Goal: Task Accomplishment & Management: Use online tool/utility

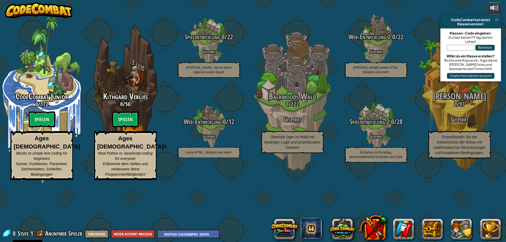
select select "de-DE"
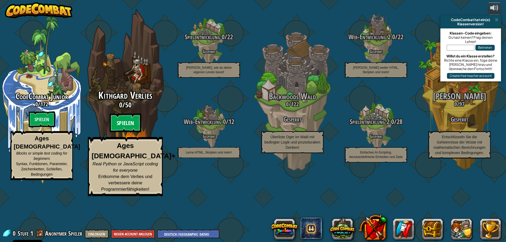
click at [128, 133] on btn "Spielen" at bounding box center [126, 123] width 32 height 19
select select "de-DE"
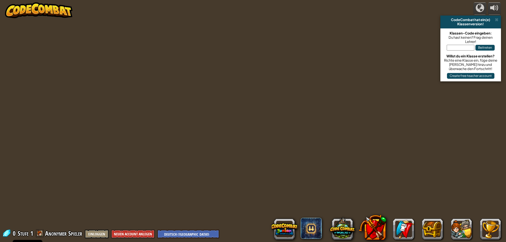
select select "de-DE"
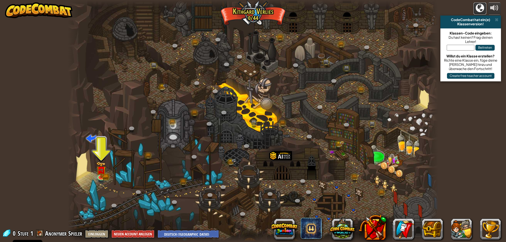
click at [481, 10] on div at bounding box center [480, 8] width 8 height 8
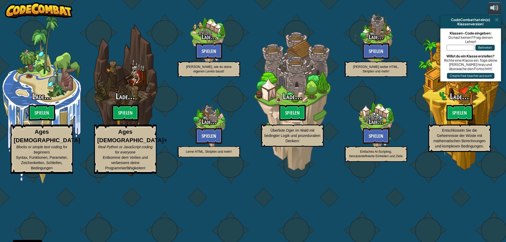
select select "de-DE"
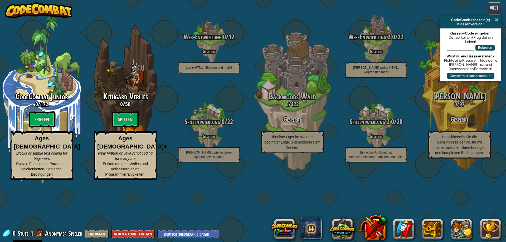
click at [495, 21] on span at bounding box center [496, 20] width 3 height 4
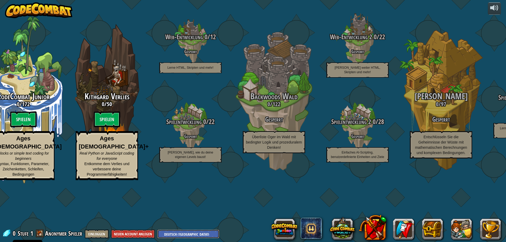
click at [168, 236] on select "English ([GEOGRAPHIC_DATA]) English ([GEOGRAPHIC_DATA]) 简体中文 繁體中文 русский españ…" at bounding box center [188, 234] width 62 height 9
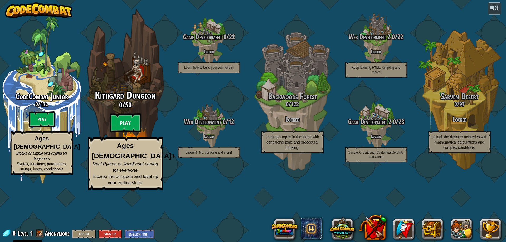
click at [114, 133] on btn "Play" at bounding box center [126, 123] width 32 height 19
select select "de-DE"
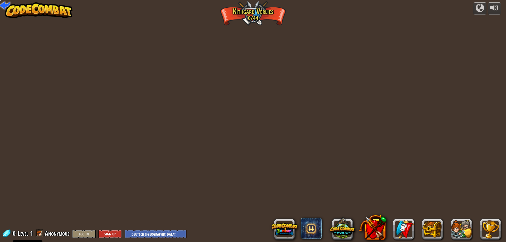
select select "de-DE"
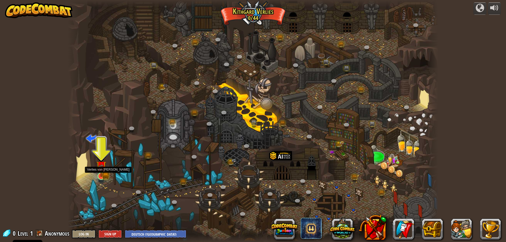
click at [102, 175] on img at bounding box center [101, 166] width 10 height 22
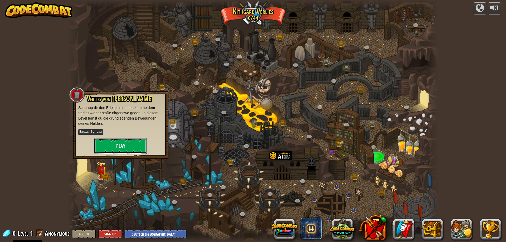
click at [128, 149] on button "Play" at bounding box center [120, 146] width 53 height 16
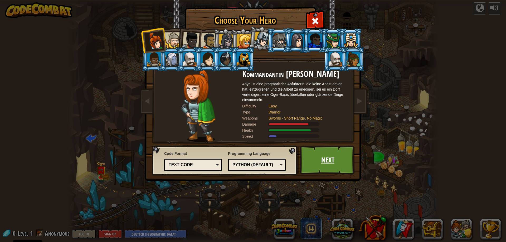
click at [311, 163] on link "Next" at bounding box center [327, 160] width 55 height 29
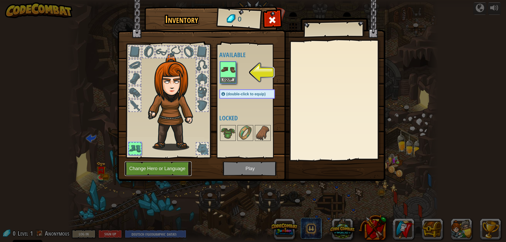
click at [174, 169] on button "Change Hero or Language" at bounding box center [158, 168] width 67 height 14
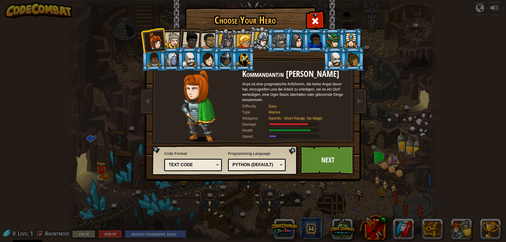
click at [193, 41] on div at bounding box center [190, 40] width 17 height 17
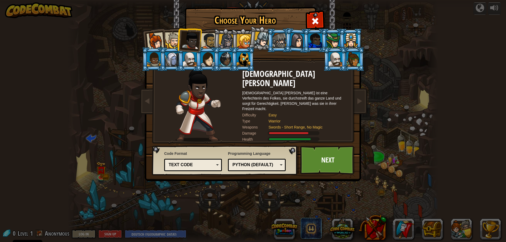
click at [205, 42] on div at bounding box center [209, 41] width 16 height 16
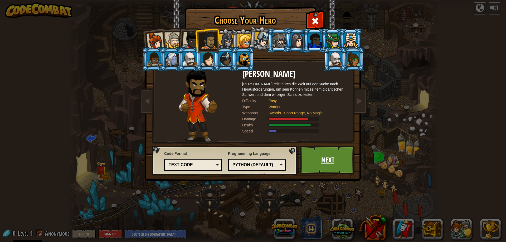
click at [324, 160] on link "Next" at bounding box center [327, 160] width 55 height 29
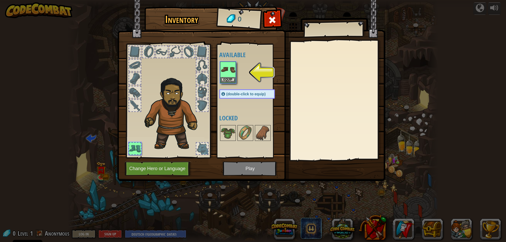
click at [245, 169] on img at bounding box center [251, 85] width 268 height 191
click at [226, 64] on img at bounding box center [228, 69] width 15 height 15
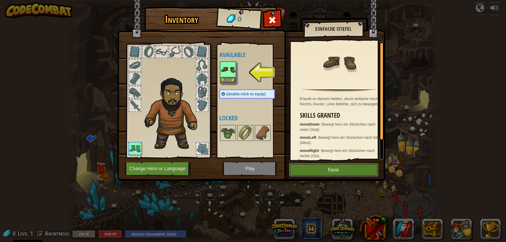
click at [321, 169] on button "Equip" at bounding box center [333, 169] width 89 height 13
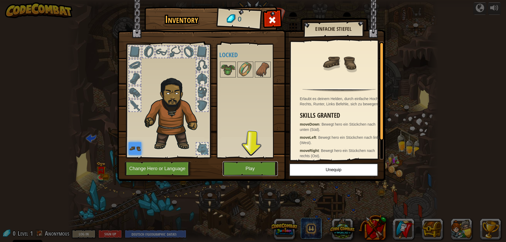
click at [262, 171] on button "Play" at bounding box center [250, 168] width 55 height 14
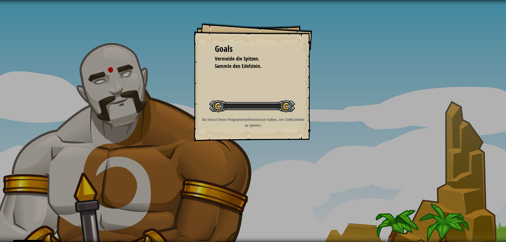
click at [269, 170] on div "Goals Vermeide die Spitzen. Sammle den Edelstein. Start Level Error loading fro…" at bounding box center [253, 121] width 506 height 242
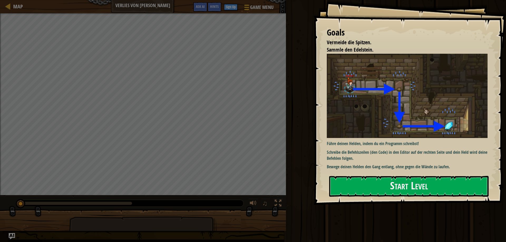
click at [353, 136] on div "Führe deinen Helden, indem du ein Programm schreibst! Schreibe die Befehlszeile…" at bounding box center [409, 112] width 165 height 116
drag, startPoint x: 346, startPoint y: 160, endPoint x: 342, endPoint y: 176, distance: 16.6
click at [346, 162] on div "Führe deinen Helden, indem du ein Programm schreibst! Schreibe die Befehlszeile…" at bounding box center [409, 112] width 165 height 116
click at [343, 196] on button "Start Level" at bounding box center [408, 186] width 159 height 21
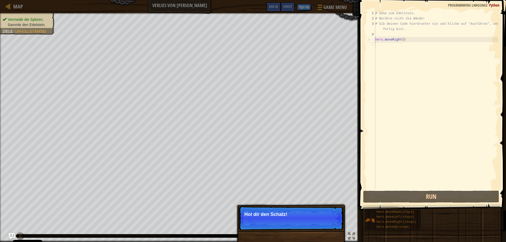
click at [314, 210] on p "Skip (esc) Continue Hol dir den Schatz!" at bounding box center [291, 218] width 105 height 24
click at [330, 224] on button "Continue" at bounding box center [328, 221] width 22 height 7
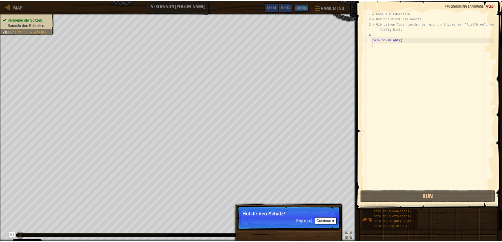
scroll to position [2, 0]
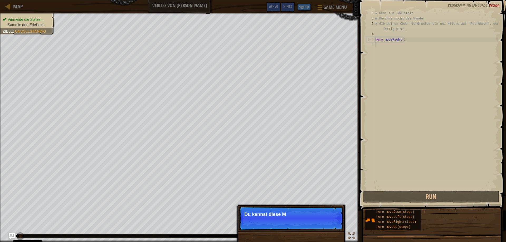
click at [329, 222] on p "Skip (esc) Continue Du kannst diese M" at bounding box center [291, 218] width 105 height 24
click at [315, 217] on p "Skip (esc) Continue Du kannst diese Methoden" at bounding box center [291, 218] width 105 height 24
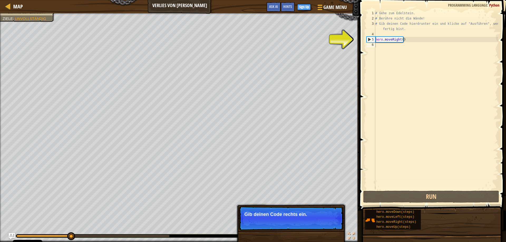
click at [315, 211] on p "Skip (esc) Continue Gib deinen Code rechts ein." at bounding box center [291, 218] width 105 height 24
click at [333, 222] on button "Continue" at bounding box center [328, 221] width 22 height 7
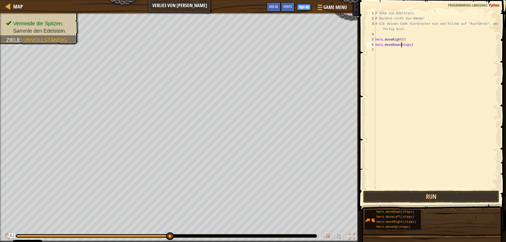
click at [401, 45] on div "# Gehe zum Edelstein. # Berühre nicht die Wände! # Gib deinen Code hierdrunter …" at bounding box center [436, 106] width 124 height 190
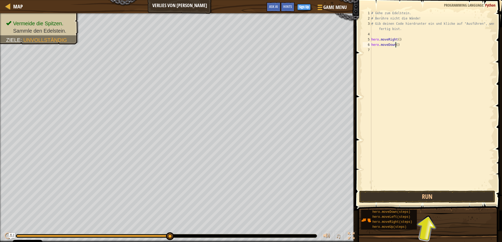
type textarea "hero.moveDown(1)"
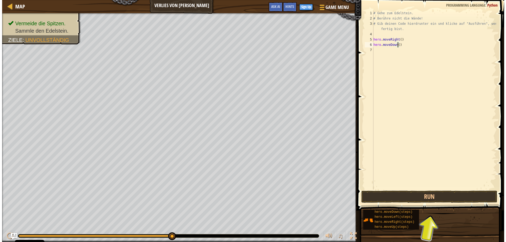
scroll to position [2, 2]
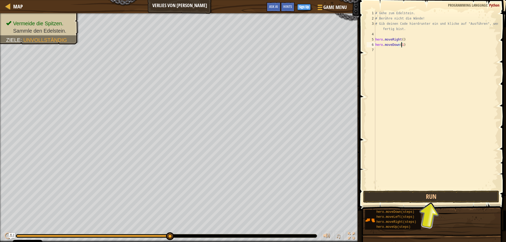
click at [404, 67] on div "# Gehe zum Edelstein. # Berühre nicht die Wände! # Gib deinen Code hierdrunter …" at bounding box center [436, 106] width 124 height 190
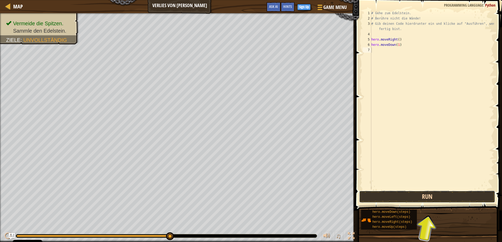
click at [376, 197] on button "Run" at bounding box center [427, 197] width 136 height 12
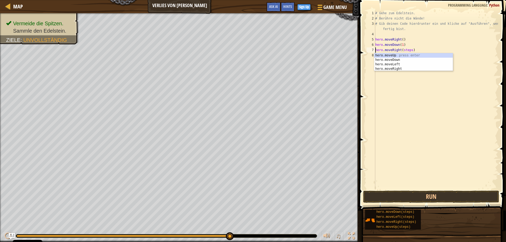
click at [406, 51] on div "# Gehe zum Edelstein. # Berühre nicht die Wände! # Gib deinen Code hierdrunter …" at bounding box center [436, 106] width 124 height 190
click at [410, 50] on div "# Gehe zum Edelstein. # Berühre nicht die Wände! # Gib deinen Code hierdrunter …" at bounding box center [436, 106] width 124 height 190
type textarea "hero.moveRight(1)"
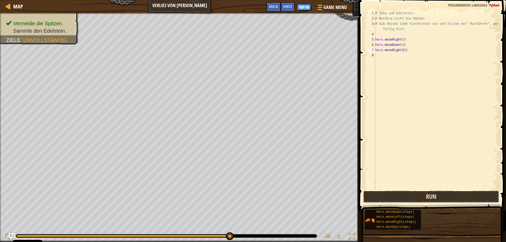
click at [399, 192] on button "Run" at bounding box center [431, 197] width 136 height 12
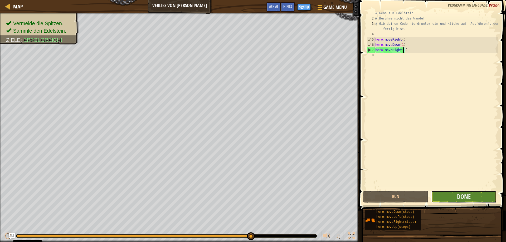
click at [446, 198] on button "Done" at bounding box center [463, 197] width 65 height 12
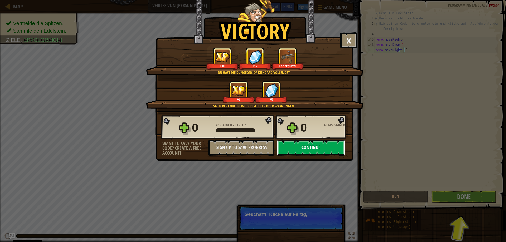
click at [305, 146] on button "Continue" at bounding box center [311, 148] width 68 height 16
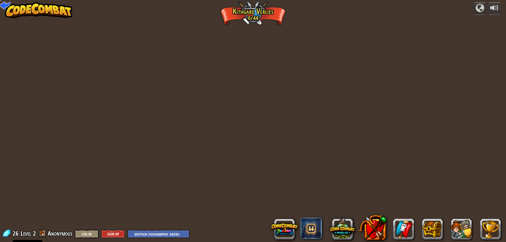
select select "de-DE"
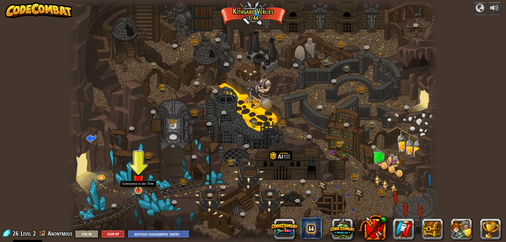
click at [141, 180] on img at bounding box center [138, 180] width 10 height 23
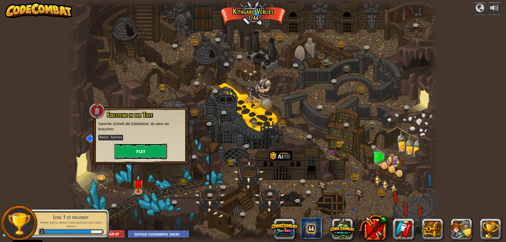
click at [135, 150] on button "Play" at bounding box center [140, 152] width 53 height 16
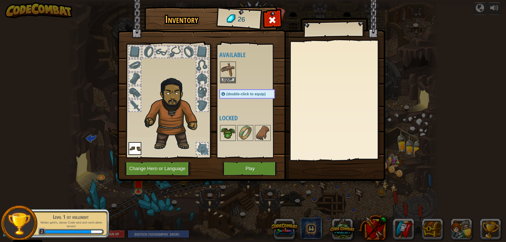
click at [227, 136] on img at bounding box center [228, 133] width 15 height 15
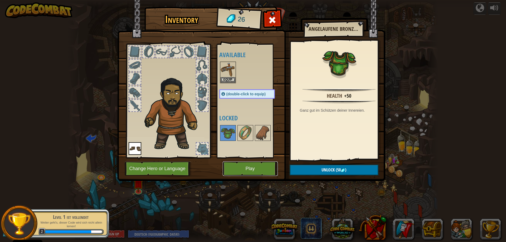
click at [244, 172] on button "Play" at bounding box center [250, 168] width 55 height 14
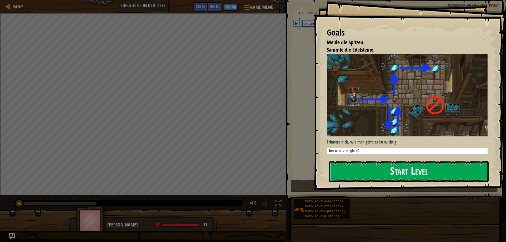
drag, startPoint x: 386, startPoint y: 167, endPoint x: 384, endPoint y: 163, distance: 4.0
click at [386, 167] on button "Start Level" at bounding box center [408, 171] width 159 height 21
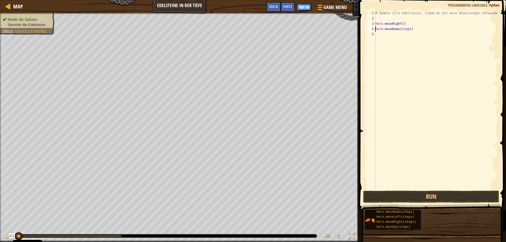
click at [408, 31] on div "# Sammle alle Edelsteine, indem du die move Anweisungen verwendest. hero . move…" at bounding box center [436, 106] width 124 height 190
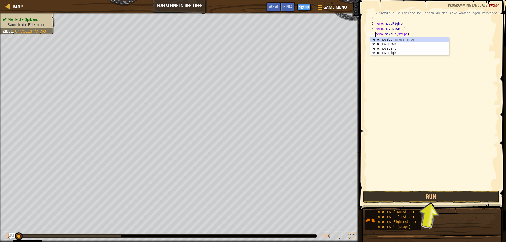
click at [400, 34] on div "# Sammle alle Edelsteine, indem du die move Anweisungen verwendest. hero . move…" at bounding box center [436, 106] width 124 height 190
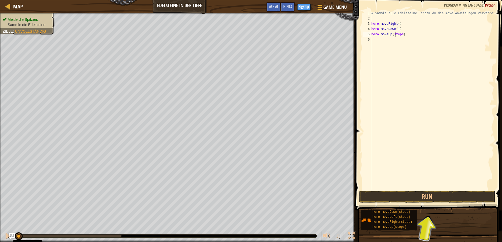
click at [401, 35] on div "# Sammle alle Edelsteine, indem du die move Anweisungen verwendest. hero . move…" at bounding box center [432, 106] width 124 height 190
click at [402, 35] on div "# Sammle alle Edelsteine, indem du die move Anweisungen verwendest. hero . move…" at bounding box center [432, 100] width 124 height 179
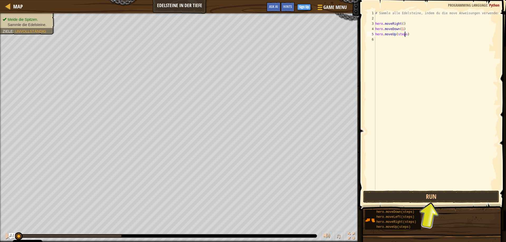
click at [401, 35] on div "# Sammle alle Edelsteine, indem du die move Anweisungen verwendest. hero . move…" at bounding box center [436, 106] width 124 height 190
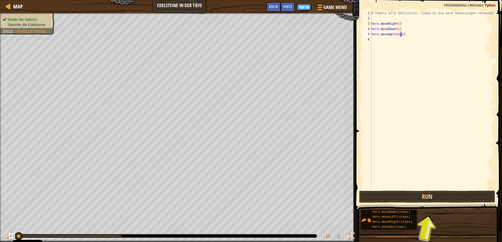
click at [402, 35] on div "# Sammle alle Edelsteine, indem du die move Anweisungen verwendest. hero . move…" at bounding box center [432, 106] width 124 height 190
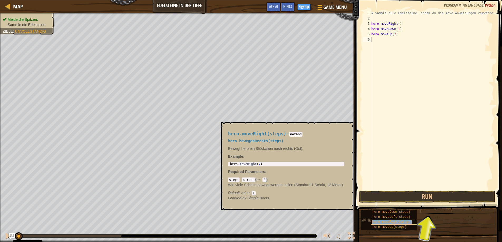
type textarea "hero.moveRight(steps)"
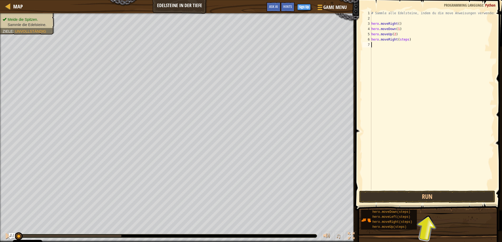
click at [405, 80] on div "# Sammle alle Edelsteine, indem du die move Anweisungen verwendest. hero . move…" at bounding box center [432, 106] width 124 height 190
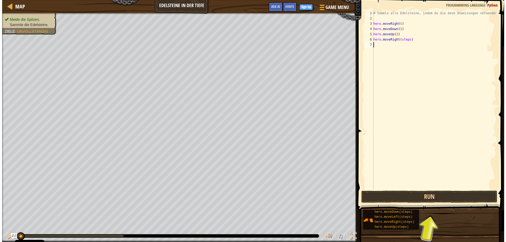
scroll to position [2, 0]
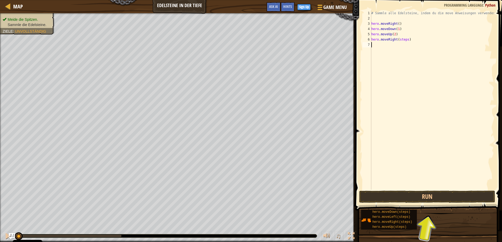
click at [404, 39] on div "# Sammle alle Edelsteine, indem du die move Anweisungen verwendest. hero . move…" at bounding box center [432, 106] width 124 height 190
click at [407, 40] on div "# Sammle alle Edelsteine, indem du die move Anweisungen verwendest. hero . move…" at bounding box center [432, 106] width 124 height 190
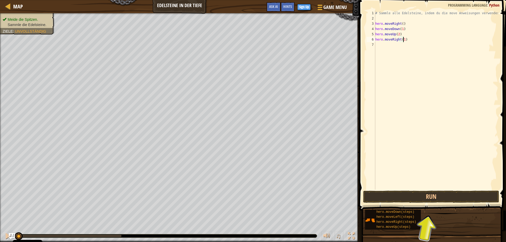
scroll to position [2, 2]
type textarea "hero.moveRight(2)"
click at [409, 194] on button "Run" at bounding box center [431, 197] width 136 height 12
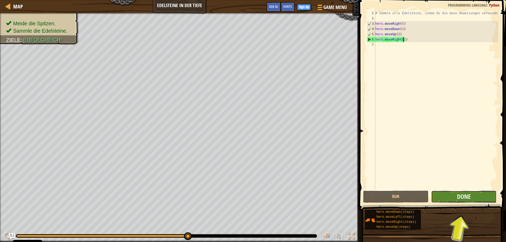
click at [453, 197] on button "Done" at bounding box center [463, 197] width 65 height 12
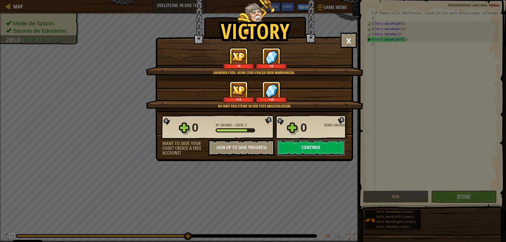
click at [310, 147] on button "Continue" at bounding box center [311, 148] width 68 height 16
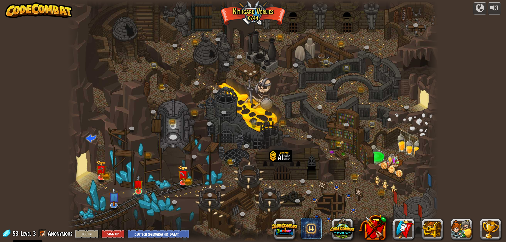
select select "de-DE"
click at [181, 174] on img at bounding box center [183, 172] width 6 height 6
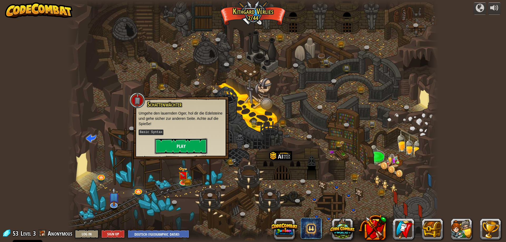
click at [175, 149] on button "Play" at bounding box center [181, 146] width 53 height 16
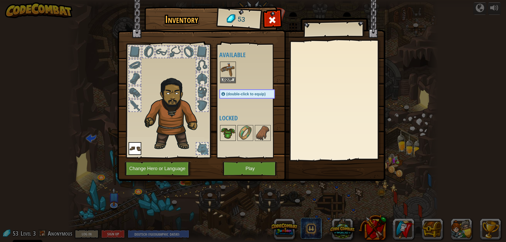
click at [228, 132] on img at bounding box center [228, 133] width 15 height 15
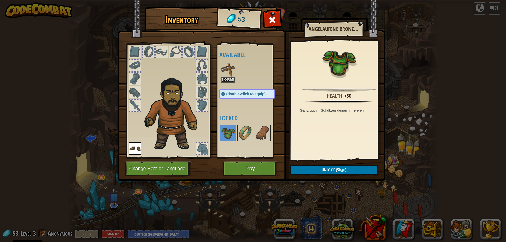
click at [344, 169] on img at bounding box center [343, 170] width 4 height 4
click at [310, 169] on button "Confirm" at bounding box center [334, 170] width 89 height 11
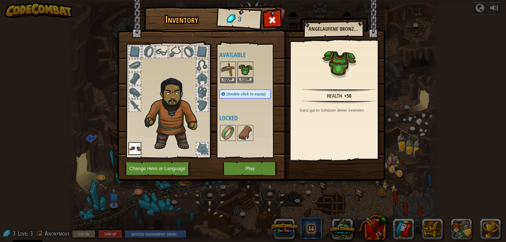
click at [244, 70] on img at bounding box center [245, 69] width 15 height 15
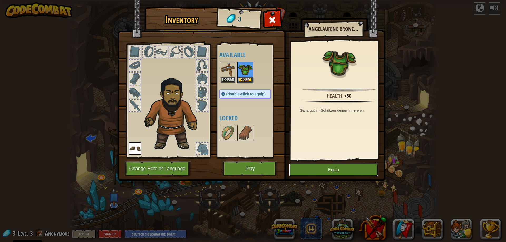
click at [316, 168] on button "Equip" at bounding box center [333, 169] width 89 height 13
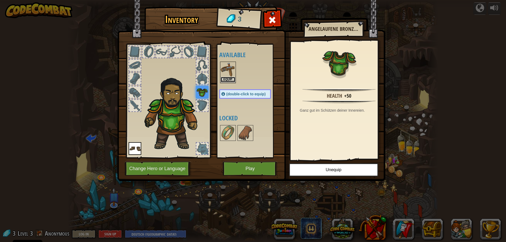
click at [226, 80] on button "Equip" at bounding box center [228, 80] width 15 height 6
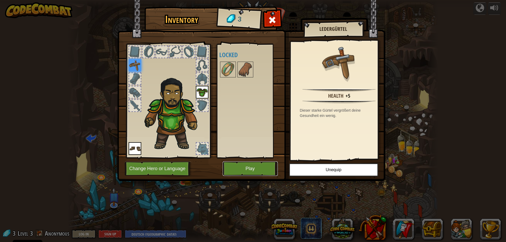
click at [238, 165] on button "Play" at bounding box center [250, 168] width 55 height 14
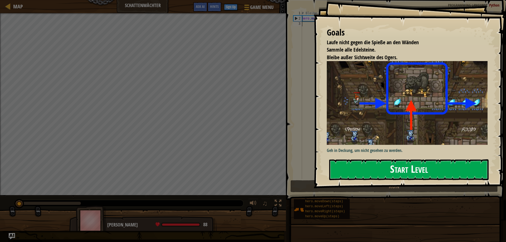
click at [340, 166] on button "Start Level" at bounding box center [408, 169] width 159 height 21
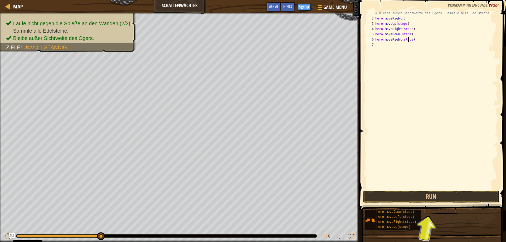
click at [409, 40] on div "# Bleibe außer Sichtweite des Ogers. Sammele alle Edelsteine. hero . moveRight …" at bounding box center [436, 106] width 124 height 190
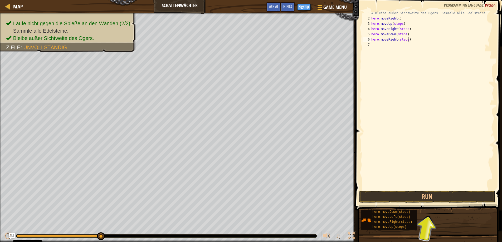
click at [410, 40] on div "# Bleibe außer Sichtweite des Ogers. Sammele alle Edelsteine. hero . moveRight …" at bounding box center [432, 106] width 124 height 190
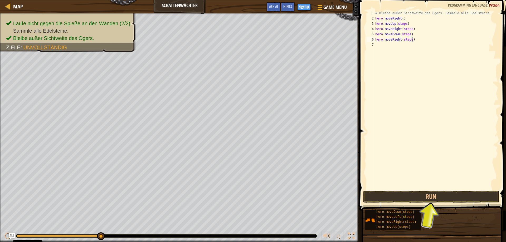
click at [409, 40] on div "# Bleibe außer Sichtweite des Ogers. Sammele alle Edelsteine. hero . moveRight …" at bounding box center [436, 106] width 124 height 190
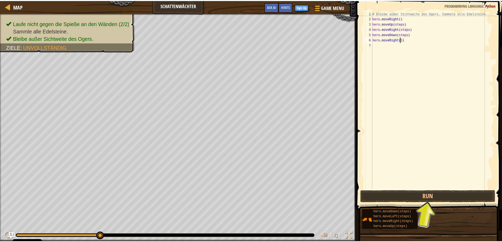
scroll to position [2, 2]
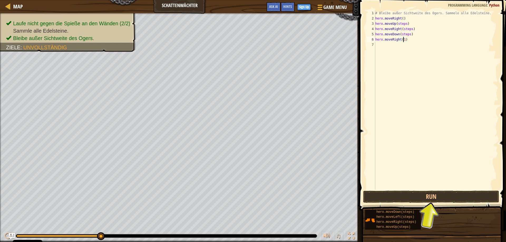
click at [407, 35] on div "# Bleibe außer Sichtweite des Ogers. Sammele alle Edelsteine. hero . moveRight …" at bounding box center [436, 106] width 124 height 190
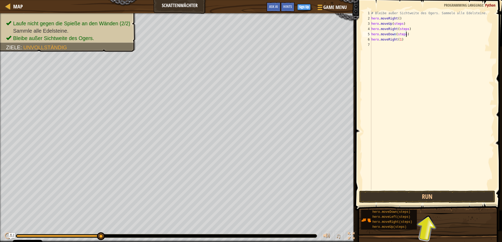
click at [407, 35] on div "# Bleibe außer Sichtweite des Ogers. Sammele alle Edelsteine. hero . moveRight …" at bounding box center [432, 106] width 124 height 190
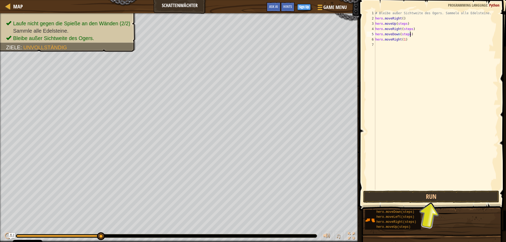
click at [407, 35] on div "# Bleibe außer Sichtweite des Ogers. Sammele alle Edelsteine. hero . moveRight …" at bounding box center [436, 106] width 124 height 190
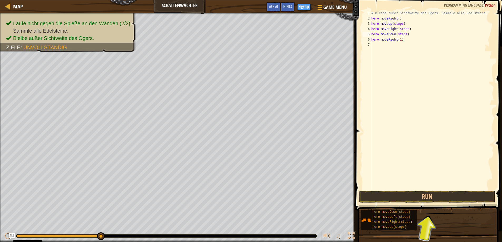
click at [409, 35] on div "# Bleibe außer Sichtweite des Ogers. Sammele alle Edelsteine. hero . moveRight …" at bounding box center [432, 106] width 124 height 190
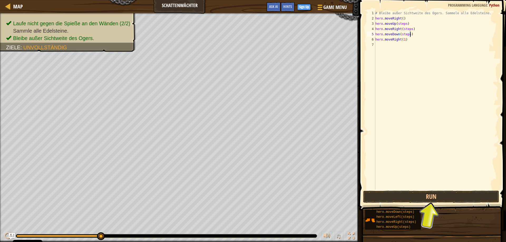
click at [407, 35] on div "# Bleibe außer Sichtweite des Ogers. Sammele alle Edelsteine. hero . moveRight …" at bounding box center [436, 106] width 124 height 190
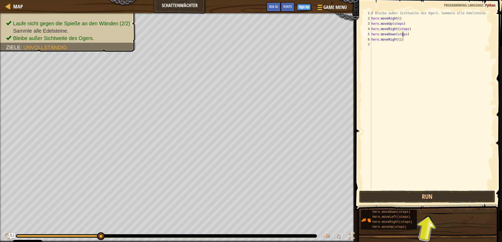
click at [408, 35] on div "# Bleibe außer Sichtweite des Ogers. Sammele alle Edelsteine. hero . moveRight …" at bounding box center [432, 106] width 124 height 190
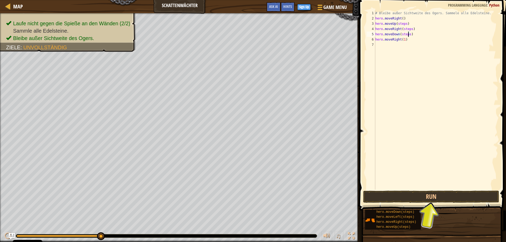
click at [408, 34] on div "# Bleibe außer Sichtweite des Ogers. Sammele alle Edelsteine. hero . moveRight …" at bounding box center [436, 106] width 124 height 190
click at [410, 30] on div "# Bleibe außer Sichtweite des Ogers. Sammele alle Edelsteine. hero . moveRight …" at bounding box center [436, 106] width 124 height 190
click at [405, 24] on div "# Bleibe außer Sichtweite des Ogers. Sammele alle Edelsteine. hero . moveRight …" at bounding box center [436, 106] width 124 height 190
type textarea "hero.moveUp(1)"
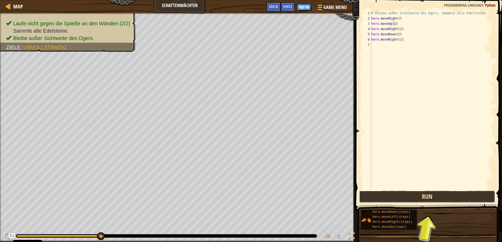
click at [396, 195] on button "Run" at bounding box center [427, 197] width 136 height 12
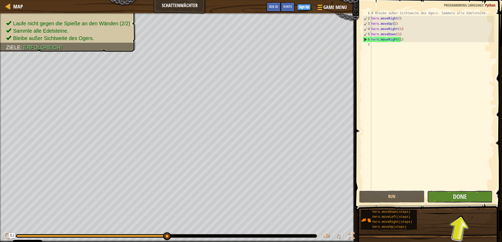
click at [453, 192] on button "Done" at bounding box center [459, 197] width 65 height 12
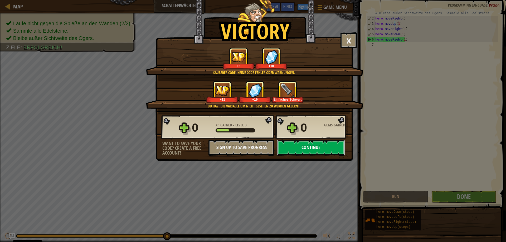
click at [318, 146] on button "Continue" at bounding box center [311, 148] width 68 height 16
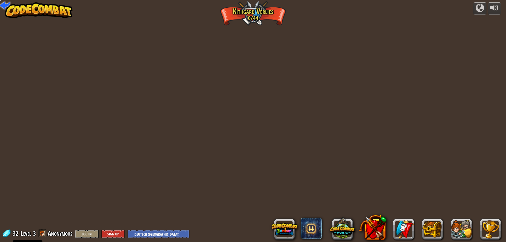
select select "de-DE"
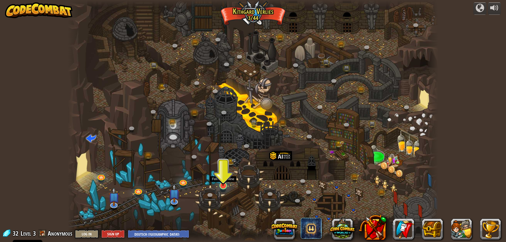
click at [226, 183] on img at bounding box center [223, 175] width 10 height 23
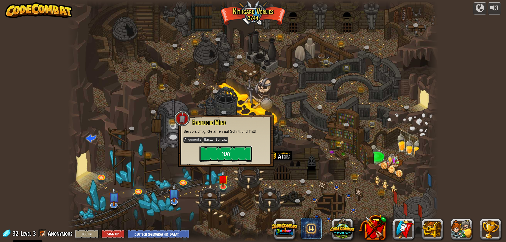
click at [217, 148] on button "Play" at bounding box center [225, 154] width 53 height 16
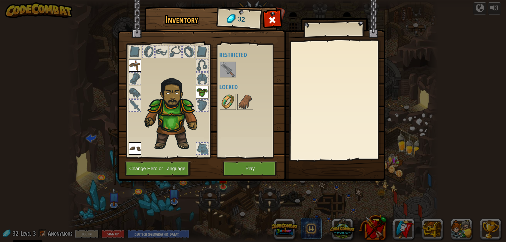
click at [226, 104] on img at bounding box center [228, 102] width 15 height 15
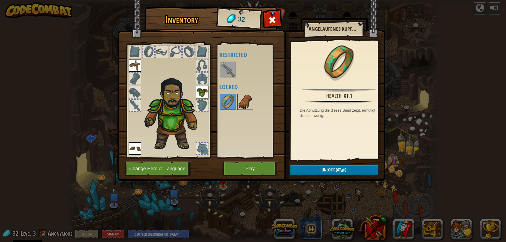
click at [244, 101] on img at bounding box center [245, 102] width 15 height 15
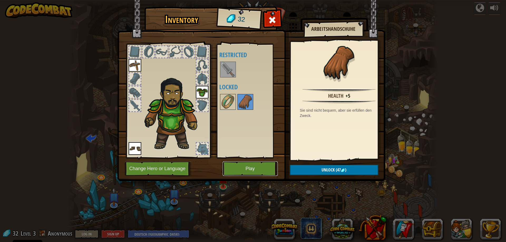
click at [240, 168] on button "Play" at bounding box center [250, 168] width 55 height 14
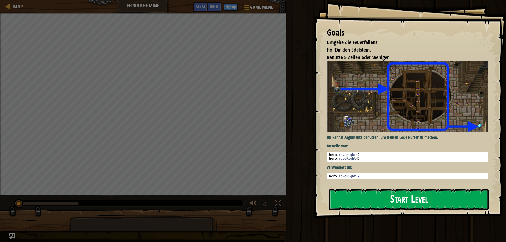
click at [395, 199] on button "Start Level" at bounding box center [408, 199] width 159 height 21
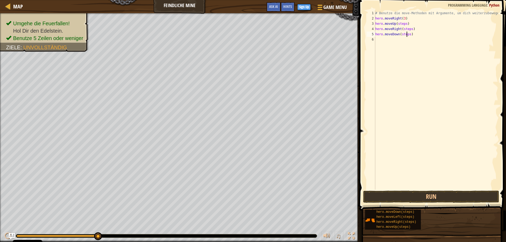
click at [407, 35] on div "# Benutze die move-Methoden mit Argumente, um dich weiterzubewegen hero . moveR…" at bounding box center [436, 106] width 124 height 190
click at [409, 36] on div "# Benutze die move-Methoden mit Argumente, um dich weiterzubewegen hero . moveR…" at bounding box center [436, 106] width 124 height 190
click at [410, 30] on div "# Benutze die move-Methoden mit Argumente, um dich weiterzubewegen hero . moveR…" at bounding box center [436, 106] width 124 height 190
click at [405, 24] on div "# Benutze die move-Methoden mit Argumente, um dich weiterzubewegen hero . moveR…" at bounding box center [436, 106] width 124 height 190
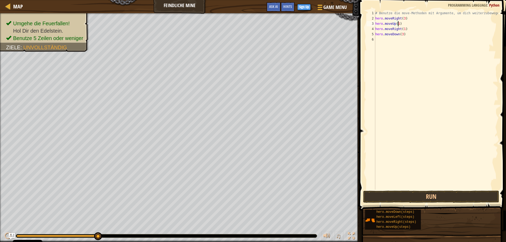
scroll to position [2, 2]
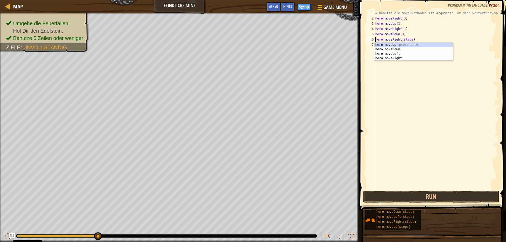
click at [410, 41] on div "# Benutze die move-Methoden mit Argumente, um dich weiterzubewegen hero . moveR…" at bounding box center [436, 106] width 124 height 190
type textarea "hero.moveRight(2)"
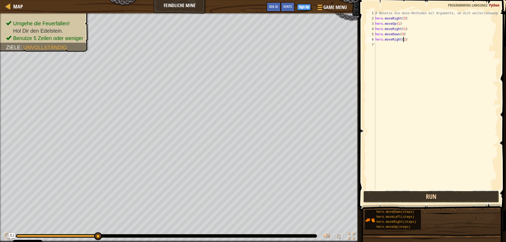
click at [400, 194] on button "Run" at bounding box center [431, 197] width 136 height 12
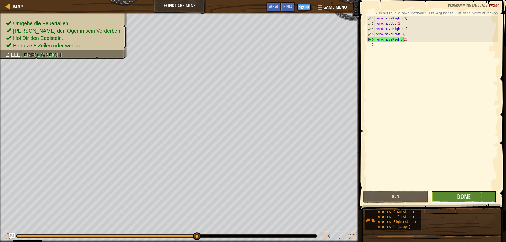
click at [457, 195] on button "Done" at bounding box center [463, 197] width 65 height 12
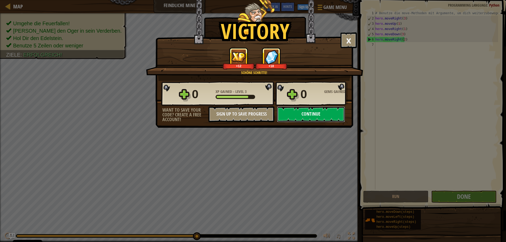
click at [307, 112] on button "Continue" at bounding box center [311, 114] width 68 height 16
select select "de-DE"
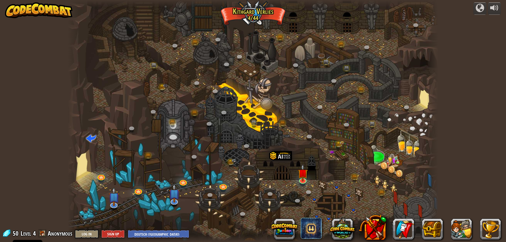
click at [243, 28] on div at bounding box center [253, 121] width 370 height 242
click at [303, 176] on img at bounding box center [303, 169] width 10 height 23
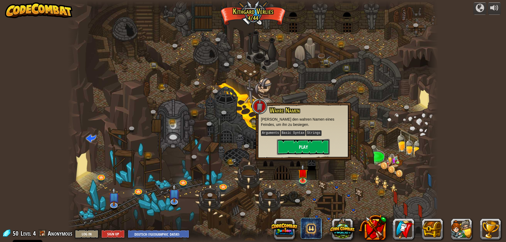
click at [293, 146] on button "Play" at bounding box center [303, 147] width 53 height 16
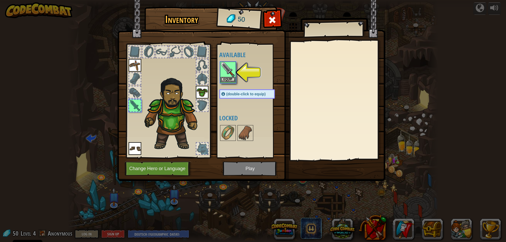
click at [226, 70] on img at bounding box center [228, 69] width 15 height 15
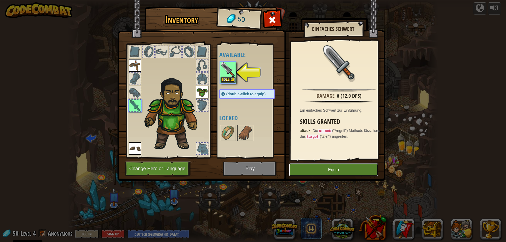
drag, startPoint x: 311, startPoint y: 171, endPoint x: 198, endPoint y: 167, distance: 112.3
click at [306, 170] on button "Equip" at bounding box center [333, 169] width 89 height 13
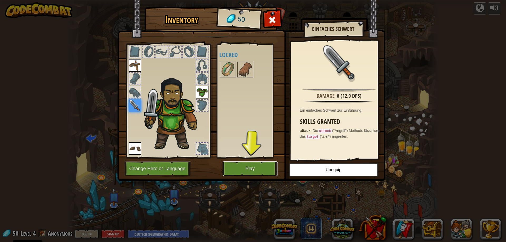
click at [237, 164] on button "Play" at bounding box center [250, 168] width 55 height 14
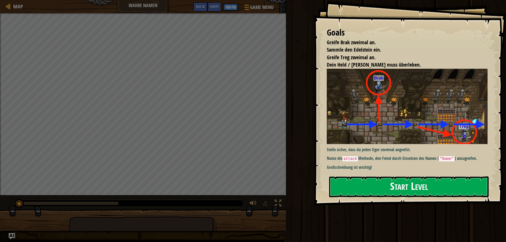
click at [353, 188] on button "Start Level" at bounding box center [408, 187] width 159 height 21
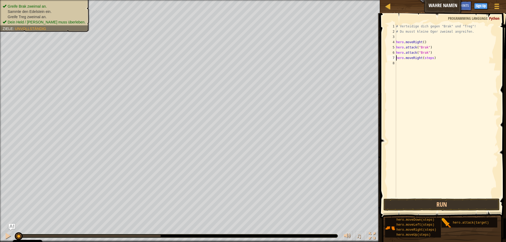
click at [430, 57] on div "# Verteidige dich gegen "Brak" und "Treg"! # Du musst kleine Oger zweimal angre…" at bounding box center [446, 116] width 103 height 184
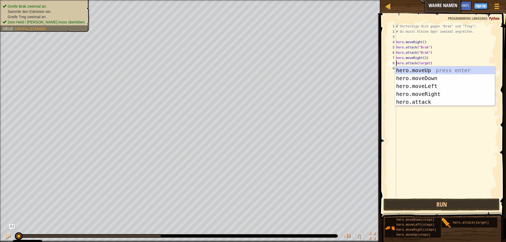
click at [448, 60] on div "# Verteidige dich gegen "Brak" und "Treg"! # Du musst kleine Oger zweimal angre…" at bounding box center [446, 116] width 103 height 184
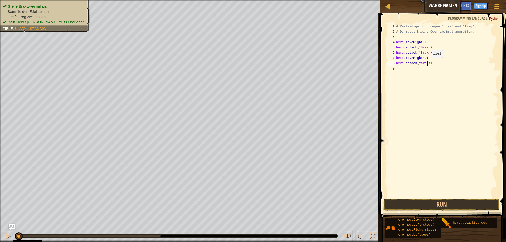
click at [427, 63] on div "# Verteidige dich gegen "Brak" und "Treg"! # Du musst kleine Oger zweimal angre…" at bounding box center [446, 116] width 103 height 184
type textarea "hero.attack(Treg)"
click at [436, 113] on div "# Verteidige dich gegen "Brak" und "Treg"! # Du musst kleine Oger zweimal angre…" at bounding box center [446, 116] width 103 height 184
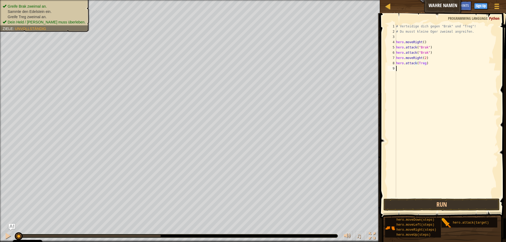
scroll to position [2, 0]
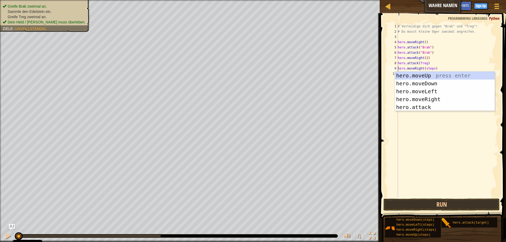
click at [432, 69] on div "# Verteidige dich gegen "Brak" und "Treg"! # Du musst kleine Oger zweimal angre…" at bounding box center [446, 116] width 101 height 184
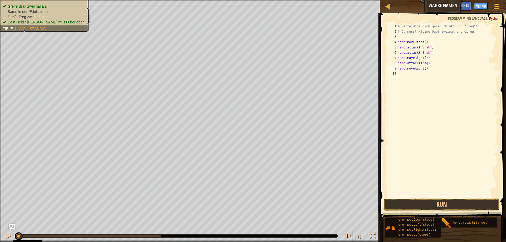
scroll to position [2, 2]
click at [440, 204] on button "Run" at bounding box center [441, 205] width 116 height 12
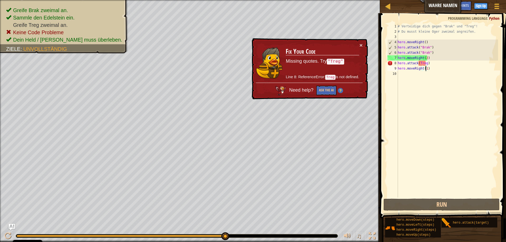
click at [425, 57] on div "# Verteidige dich gegen "Brak" und "Treg"! # Du musst kleine Oger zweimal angre…" at bounding box center [446, 116] width 101 height 184
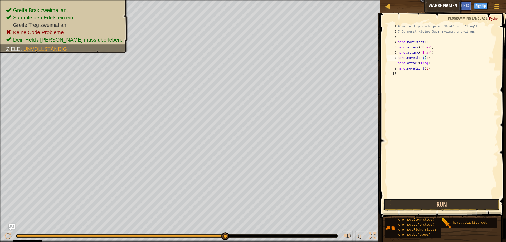
click at [408, 202] on button "Run" at bounding box center [441, 205] width 116 height 12
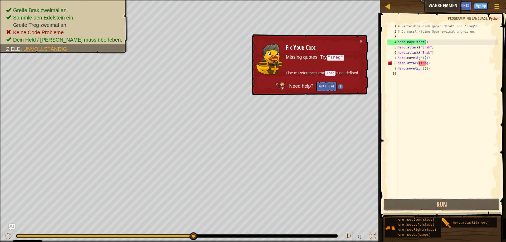
click at [432, 64] on div "# Verteidige dich gegen "Brak" und "Treg"! # Du musst kleine Oger zweimal angre…" at bounding box center [446, 116] width 101 height 184
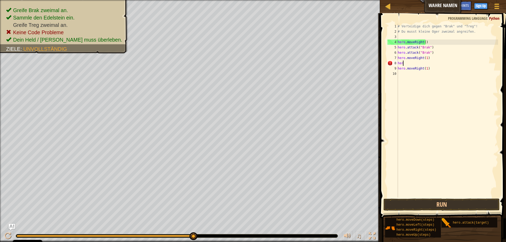
scroll to position [2, 0]
type textarea "h"
click at [397, 63] on div "8" at bounding box center [392, 63] width 11 height 5
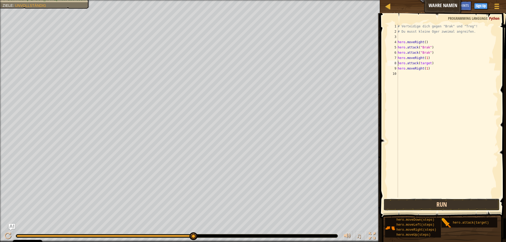
click at [399, 206] on button "Run" at bounding box center [441, 205] width 116 height 12
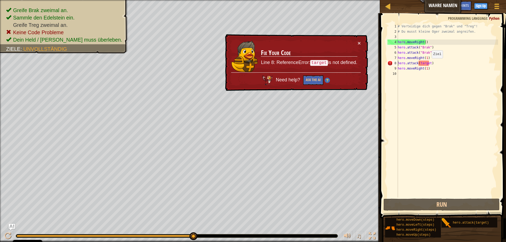
click at [427, 64] on div "# Verteidige dich gegen "Brak" und "Treg"! # Du musst kleine Oger zweimal angre…" at bounding box center [446, 116] width 101 height 184
click at [429, 64] on div "# Verteidige dich gegen "Brak" und "Treg"! # Du musst kleine Oger zweimal angre…" at bounding box center [446, 111] width 101 height 174
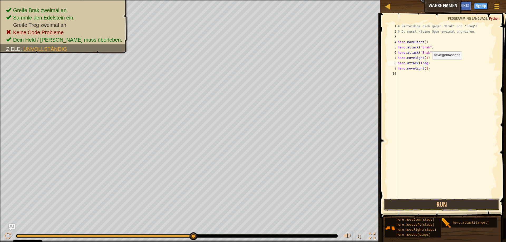
scroll to position [2, 2]
drag, startPoint x: 431, startPoint y: 205, endPoint x: 426, endPoint y: 206, distance: 5.1
click at [430, 205] on button "Run" at bounding box center [441, 205] width 116 height 12
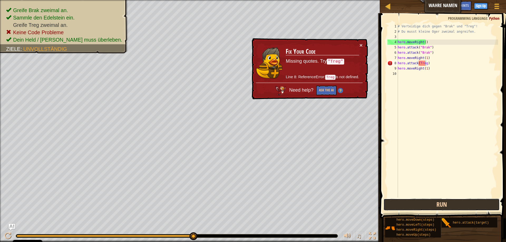
click at [451, 206] on button "Run" at bounding box center [441, 205] width 116 height 12
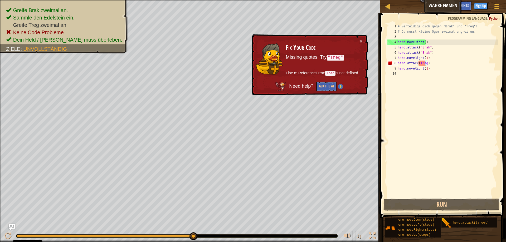
click at [419, 65] on div "# Verteidige dich gegen "Brak" und "Treg"! # Du musst kleine Oger zweimal angre…" at bounding box center [446, 116] width 101 height 184
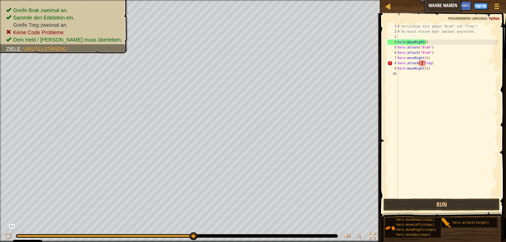
scroll to position [2, 2]
click at [430, 64] on div "# Verteidige dich gegen "Brak" und "Treg"! # Du musst kleine Oger zweimal angre…" at bounding box center [446, 116] width 101 height 184
click at [428, 64] on div "# Verteidige dich gegen "Brak" und "Treg"! # Du musst kleine Oger zweimal angre…" at bounding box center [446, 116] width 101 height 184
click at [420, 62] on div "# Verteidige dich gegen "Brak" und "Treg"! # Du musst kleine Oger zweimal angre…" at bounding box center [446, 116] width 101 height 184
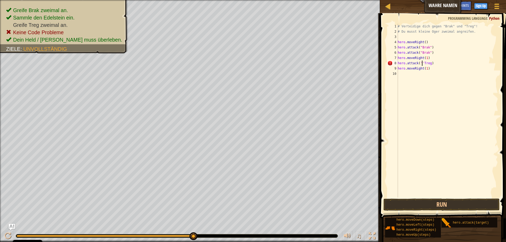
click at [422, 62] on div "# Verteidige dich gegen "Brak" und "Treg"! # Du musst kleine Oger zweimal angre…" at bounding box center [446, 116] width 101 height 184
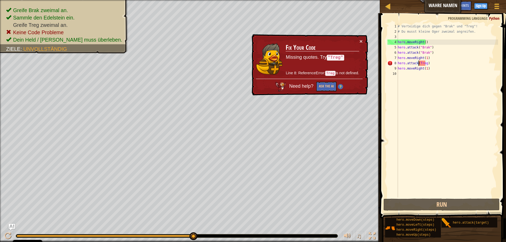
scroll to position [2, 2]
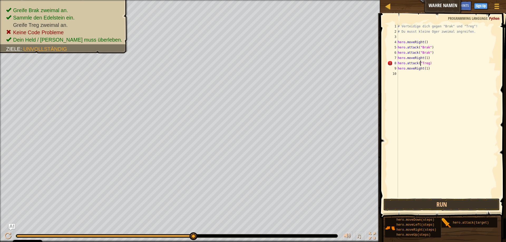
click at [426, 63] on div "# Verteidige dich gegen "Brak" und "Treg"! # Du musst kleine Oger zweimal angre…" at bounding box center [446, 116] width 101 height 184
click at [427, 63] on div "# Verteidige dich gegen "Brak" und "Treg"! # Du musst kleine Oger zweimal angre…" at bounding box center [446, 116] width 101 height 184
click at [420, 63] on div "# Verteidige dich gegen "Brak" und "Treg"! # Du musst kleine Oger zweimal angre…" at bounding box center [446, 116] width 101 height 184
click at [419, 203] on button "Run" at bounding box center [441, 205] width 116 height 12
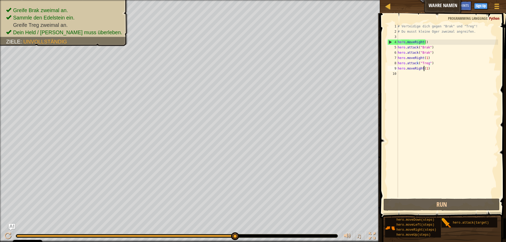
click at [424, 70] on div "# Verteidige dich gegen "Brak" und "Treg"! # Du musst kleine Oger zweimal angre…" at bounding box center [446, 116] width 101 height 184
click at [425, 70] on div "# Verteidige dich gegen "Brak" und "Treg"! # Du musst kleine Oger zweimal angre…" at bounding box center [446, 116] width 101 height 184
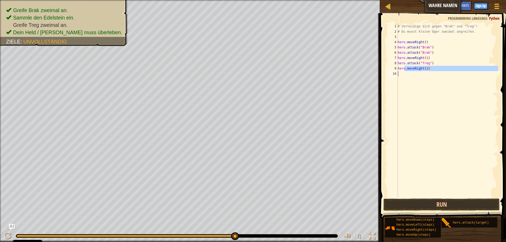
drag, startPoint x: 405, startPoint y: 69, endPoint x: 406, endPoint y: 72, distance: 3.3
click at [406, 72] on div "# Verteidige dich gegen "Brak" und "Treg"! # Du musst kleine Oger zweimal angre…" at bounding box center [446, 116] width 101 height 184
type textarea "hero.moveRight(2)"
click at [412, 90] on div "# Verteidige dich gegen "Brak" und "Treg"! # Du musst kleine Oger zweimal angre…" at bounding box center [446, 111] width 101 height 174
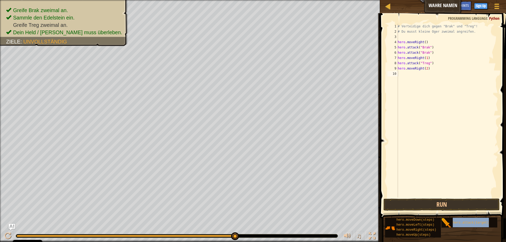
type textarea "hero.attack("Treg")"
drag, startPoint x: 411, startPoint y: 63, endPoint x: 391, endPoint y: 112, distance: 52.4
drag, startPoint x: 432, startPoint y: 63, endPoint x: 404, endPoint y: 64, distance: 27.2
drag, startPoint x: 404, startPoint y: 64, endPoint x: 443, endPoint y: 58, distance: 39.1
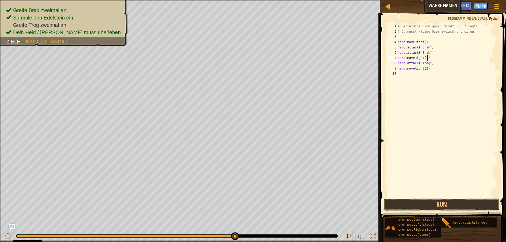
click at [448, 57] on div "# Verteidige dich gegen "Brak" und "Treg"! # Du musst kleine Oger zweimal angre…" at bounding box center [446, 116] width 101 height 184
type textarea "hero.attack("Treg")"
drag, startPoint x: 431, startPoint y: 63, endPoint x: 396, endPoint y: 63, distance: 35.3
drag, startPoint x: 396, startPoint y: 63, endPoint x: 384, endPoint y: 83, distance: 23.6
click at [384, 83] on span at bounding box center [443, 108] width 130 height 221
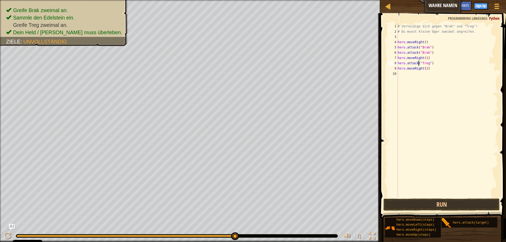
drag, startPoint x: 418, startPoint y: 63, endPoint x: 440, endPoint y: 74, distance: 24.5
click at [443, 79] on div "# Verteidige dich gegen "Brak" und "Treg"! # Du musst kleine Oger zweimal angre…" at bounding box center [446, 116] width 101 height 184
click at [432, 65] on div "# Verteidige dich gegen "Brak" und "Treg"! # Du musst kleine Oger zweimal angre…" at bounding box center [446, 116] width 101 height 184
type textarea "hero.attack("Treg")"
drag, startPoint x: 430, startPoint y: 62, endPoint x: 440, endPoint y: 104, distance: 43.1
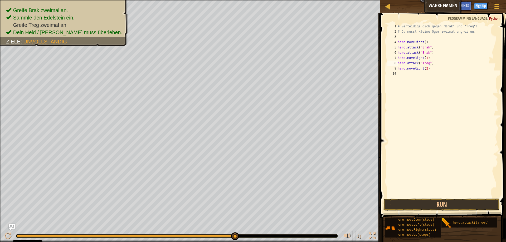
click at [439, 105] on div "# Verteidige dich gegen "Brak" und "Treg"! # Du musst kleine Oger zweimal angre…" at bounding box center [446, 116] width 101 height 184
type textarea "hero.attack("Treg")"
drag, startPoint x: 430, startPoint y: 63, endPoint x: 394, endPoint y: 62, distance: 36.6
click at [404, 81] on div "# Verteidige dich gegen "Brak" und "Treg"! # Du musst kleine Oger zweimal angre…" at bounding box center [446, 116] width 101 height 184
click at [425, 67] on div "# Verteidige dich gegen "Brak" und "Treg"! # Du musst kleine Oger zweimal angre…" at bounding box center [446, 116] width 101 height 184
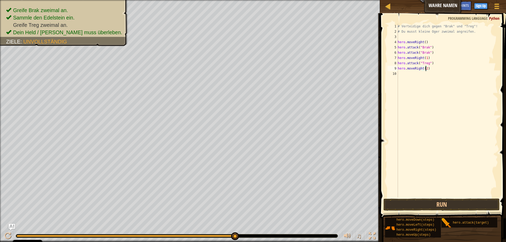
type textarea "hero.moveRight()"
click at [401, 74] on div "# Verteidige dich gegen "Brak" und "Treg"! # Du musst kleine Oger zweimal angre…" at bounding box center [446, 116] width 101 height 184
type textarea "hero.moveRight()"
click at [460, 67] on div "# Verteidige dich gegen "Brak" und "Treg"! # Du musst kleine Oger zweimal angre…" at bounding box center [446, 116] width 101 height 184
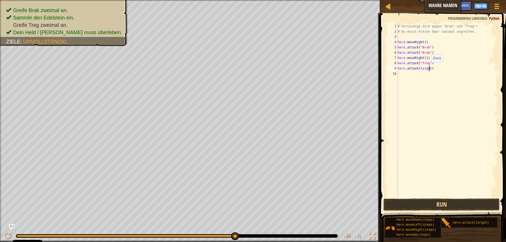
click at [428, 68] on div "# Verteidige dich gegen "Brak" und "Treg"! # Du musst kleine Oger zweimal angre…" at bounding box center [446, 116] width 101 height 184
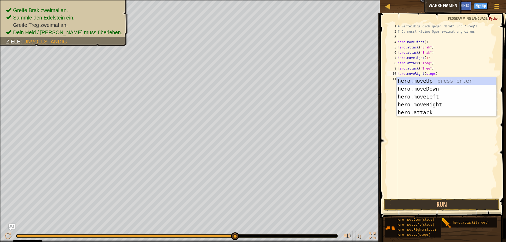
click at [442, 71] on div "# Verteidige dich gegen "Brak" und "Treg"! # Du musst kleine Oger zweimal angre…" at bounding box center [446, 116] width 101 height 184
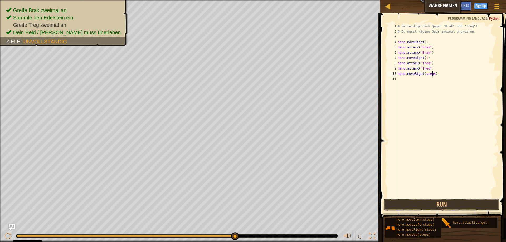
click at [432, 74] on div "# Verteidige dich gegen "Brak" und "Treg"! # Du musst kleine Oger zweimal angre…" at bounding box center [446, 116] width 101 height 184
type textarea "hero.moveRight(2)"
click at [440, 204] on button "Run" at bounding box center [441, 205] width 116 height 12
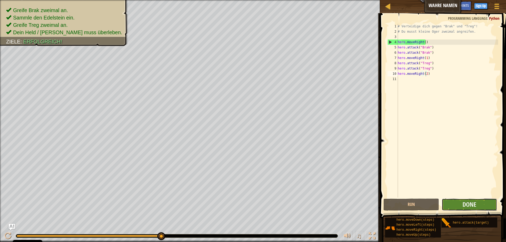
click at [459, 206] on button "Done" at bounding box center [469, 205] width 55 height 12
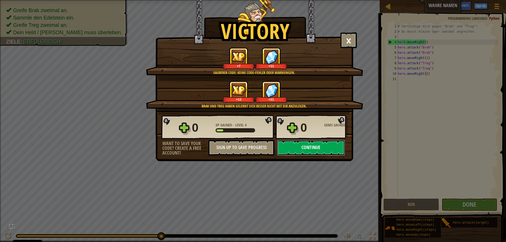
click at [316, 148] on button "Continue" at bounding box center [311, 148] width 68 height 16
select select "de-DE"
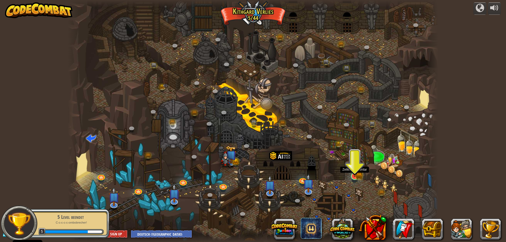
click at [354, 174] on img at bounding box center [355, 166] width 10 height 22
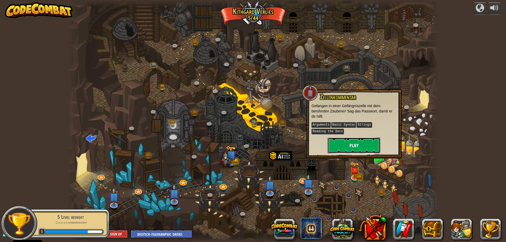
click at [342, 147] on button "Play" at bounding box center [353, 146] width 53 height 16
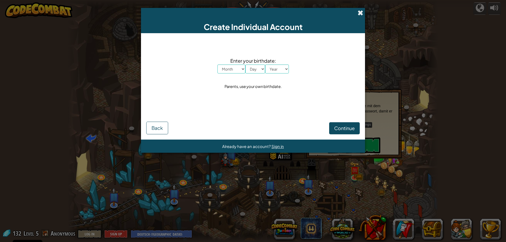
click at [360, 13] on span at bounding box center [361, 13] width 6 height 6
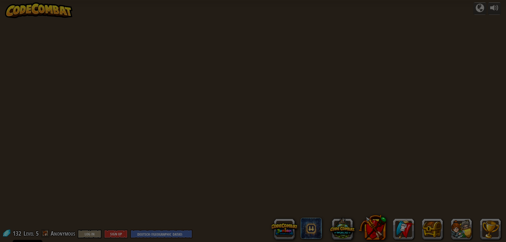
select select "de-DE"
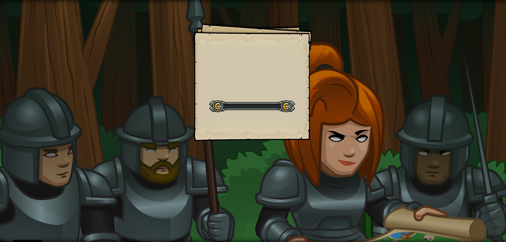
select select "de-DE"
